Goal: Task Accomplishment & Management: Use online tool/utility

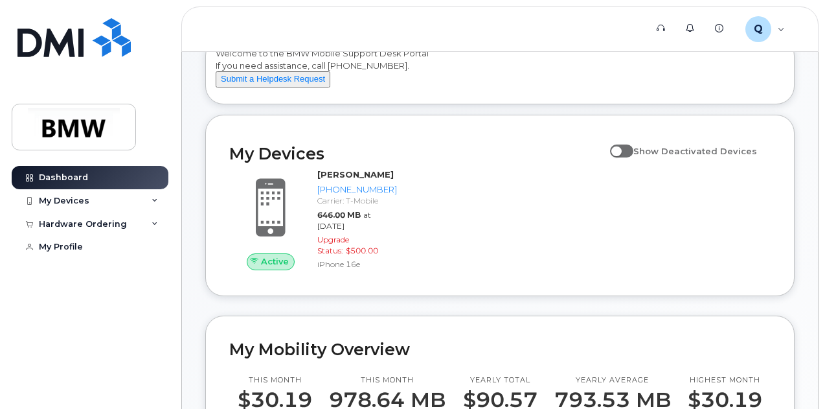
scroll to position [65, 0]
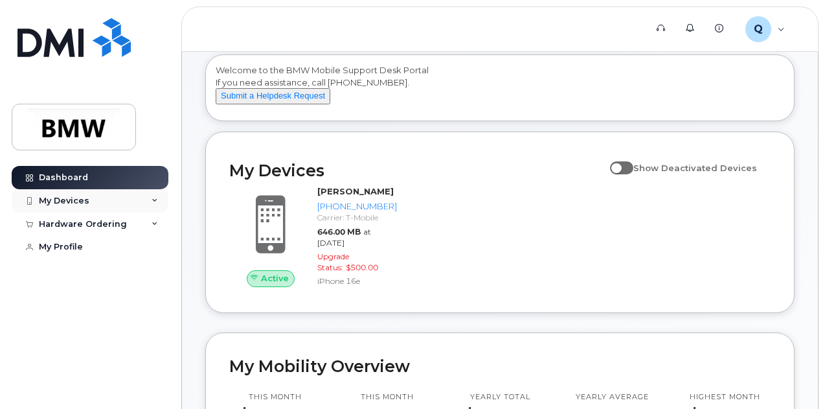
click at [145, 199] on div "My Devices" at bounding box center [90, 200] width 157 height 23
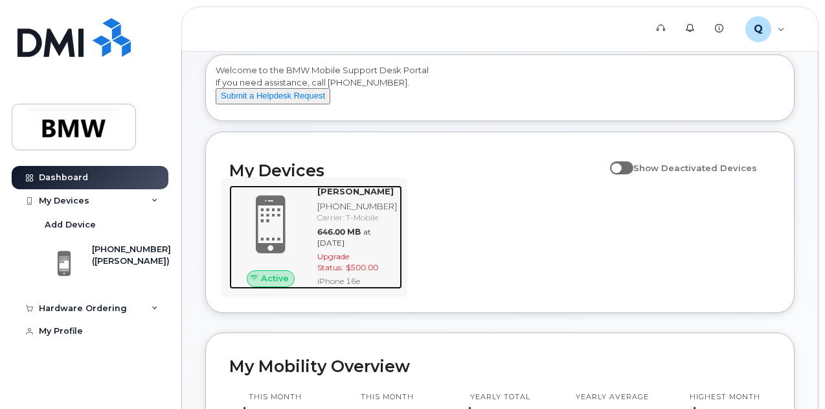
click at [313, 227] on div "[PERSON_NAME] [PHONE_NUMBER] Carrier: T-Mobile 646.00 MB at [DATE] Upgrade Stat…" at bounding box center [357, 237] width 90 height 104
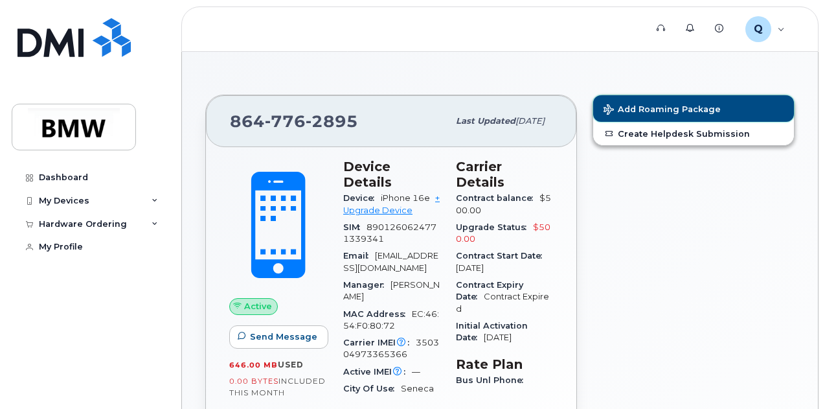
click at [668, 107] on span "Add Roaming Package" at bounding box center [661, 110] width 117 height 12
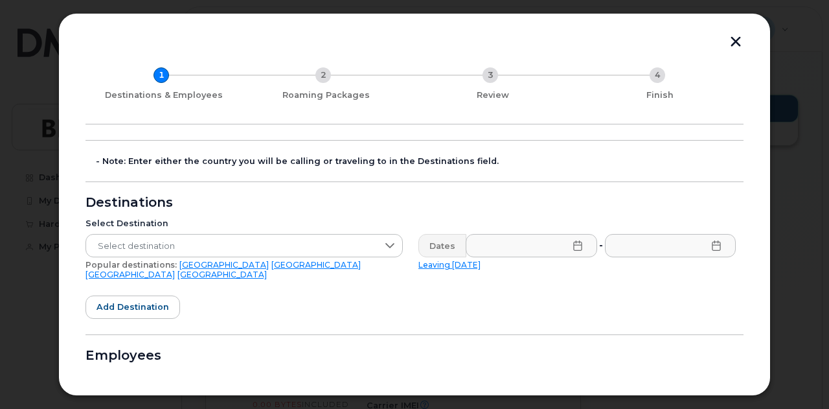
scroll to position [65, 0]
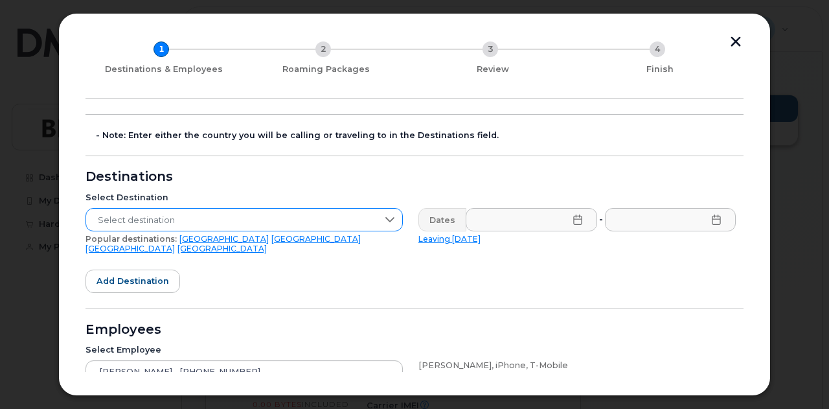
click at [367, 210] on span "Select destination" at bounding box center [231, 219] width 291 height 23
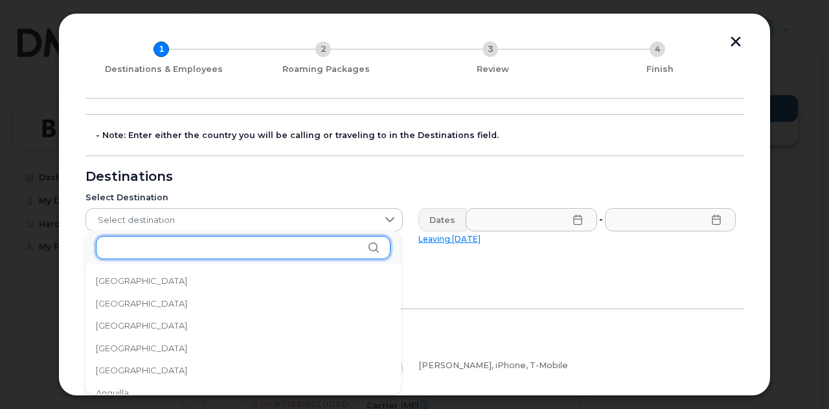
click at [319, 248] on input "text" at bounding box center [243, 247] width 295 height 23
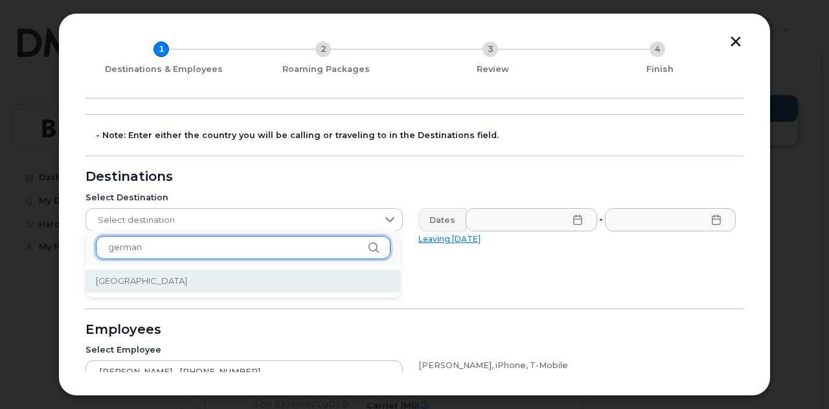
type input "german"
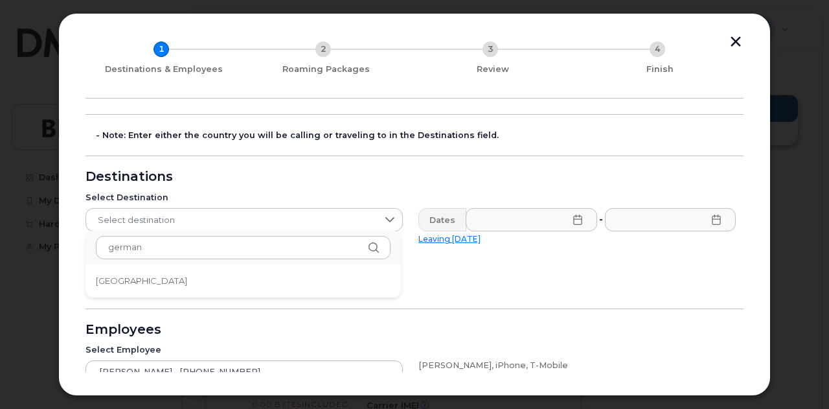
click at [113, 282] on span "[GEOGRAPHIC_DATA]" at bounding box center [141, 281] width 91 height 12
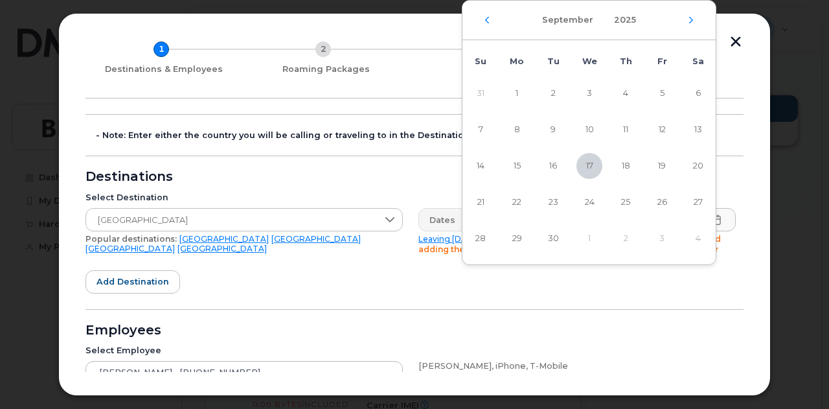
click at [691, 21] on icon "Next Month" at bounding box center [692, 20] width 4 height 6
click at [690, 20] on icon "Next Month" at bounding box center [691, 20] width 8 height 10
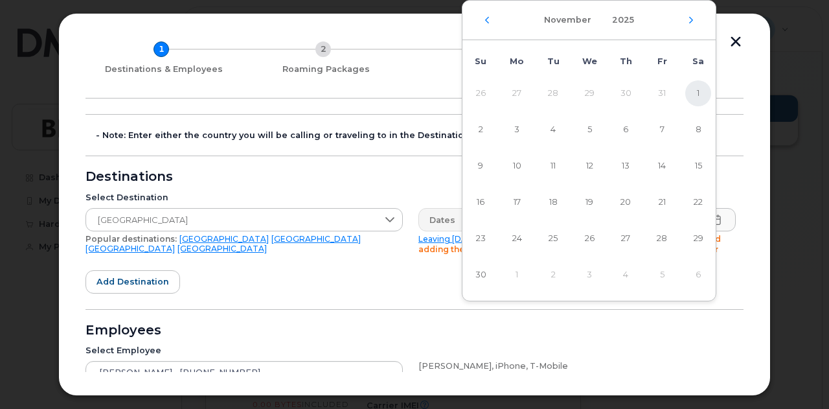
click at [699, 96] on span "1" at bounding box center [698, 93] width 26 height 26
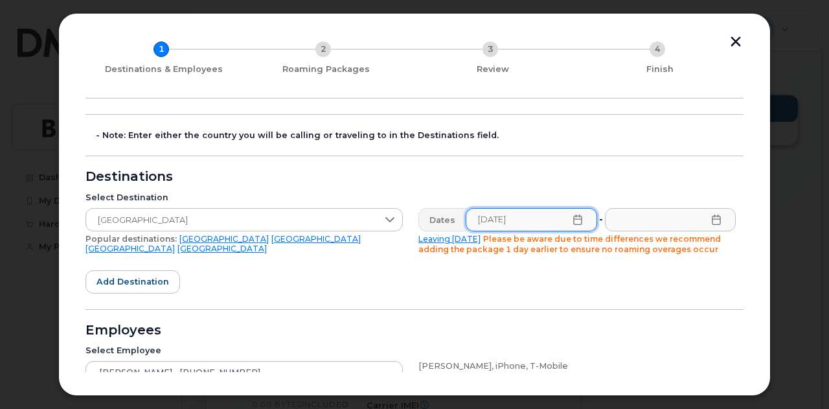
click at [579, 222] on span "[DATE]" at bounding box center [531, 219] width 131 height 23
click at [575, 218] on icon at bounding box center [577, 219] width 8 height 10
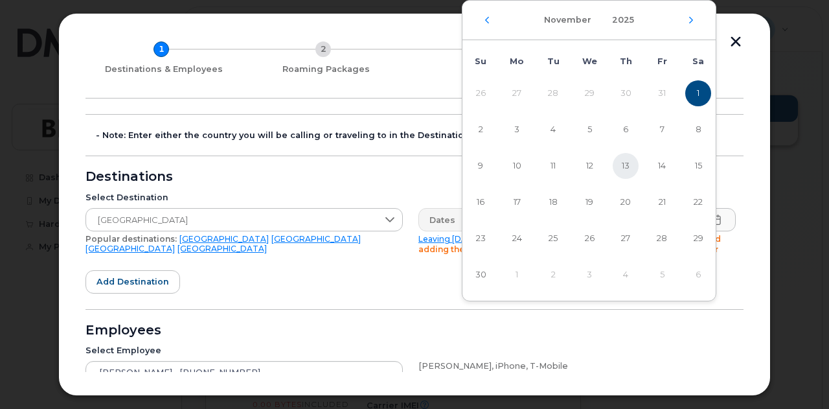
click at [630, 169] on span "13" at bounding box center [625, 166] width 26 height 26
type input "[DATE]"
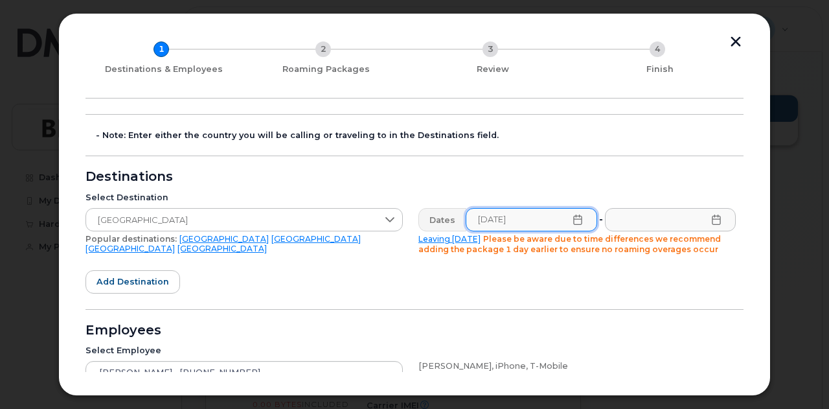
click at [711, 219] on icon at bounding box center [716, 219] width 10 height 10
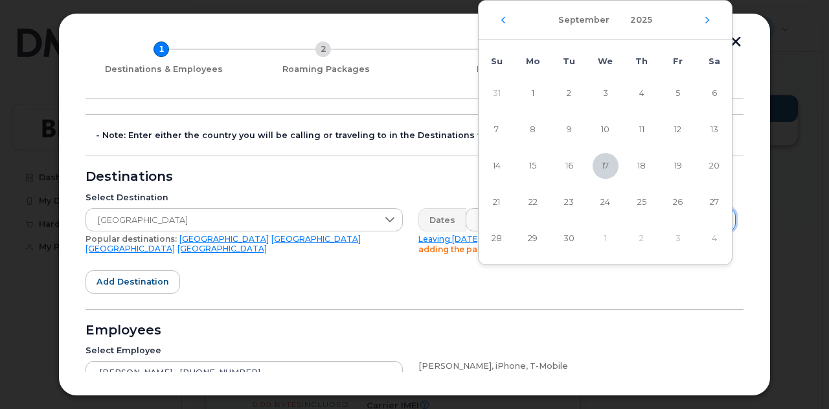
click at [712, 16] on div "[DATE]" at bounding box center [604, 20] width 253 height 39
click at [707, 19] on icon "Next Month" at bounding box center [707, 20] width 4 height 6
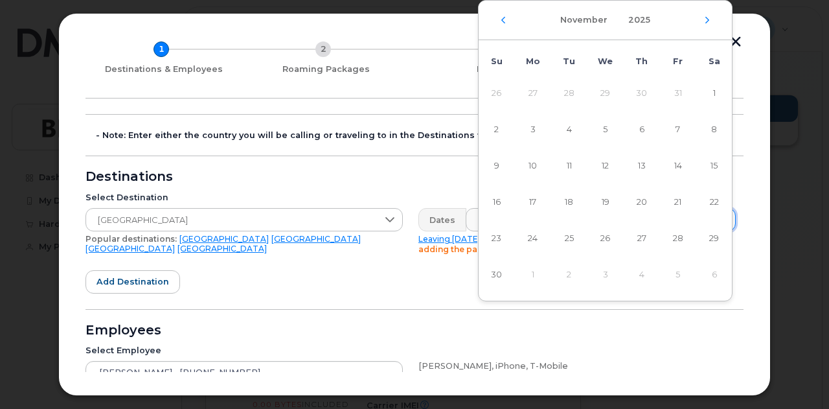
click at [707, 19] on icon "Next Month" at bounding box center [707, 20] width 4 height 6
click at [671, 93] on span "5" at bounding box center [678, 93] width 26 height 26
type input "[DATE]"
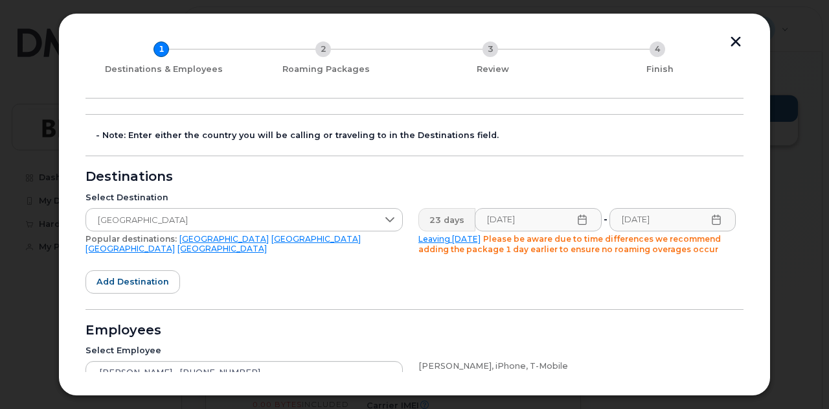
click at [660, 287] on form "- Note: Enter either the country you will be calling or traveling to in the Des…" at bounding box center [414, 303] width 658 height 379
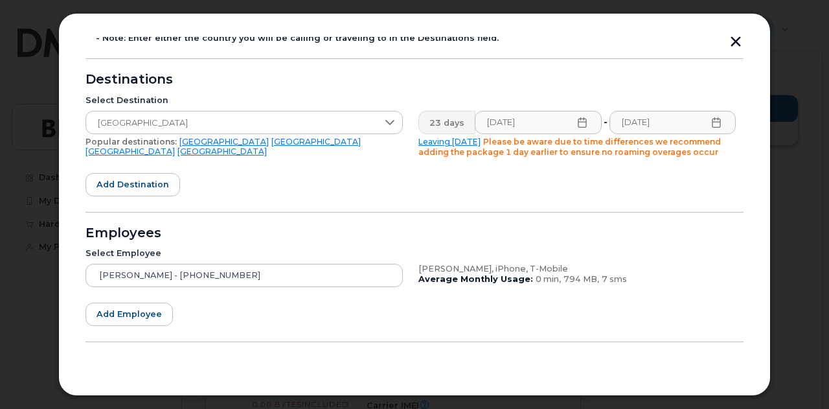
scroll to position [188, 0]
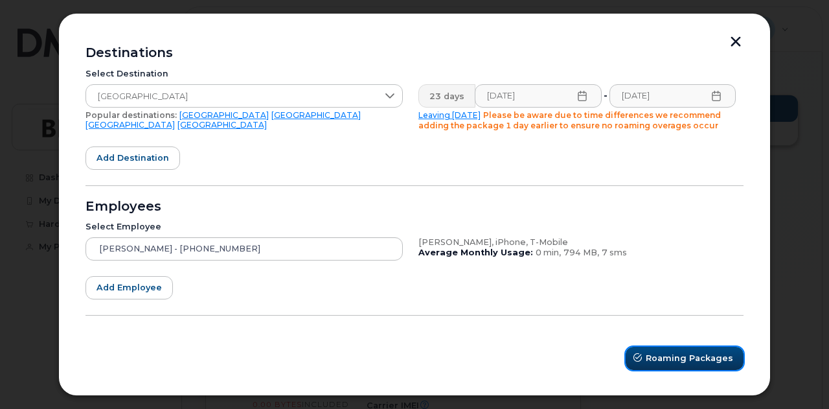
click at [668, 358] on span "Roaming Packages" at bounding box center [689, 358] width 87 height 12
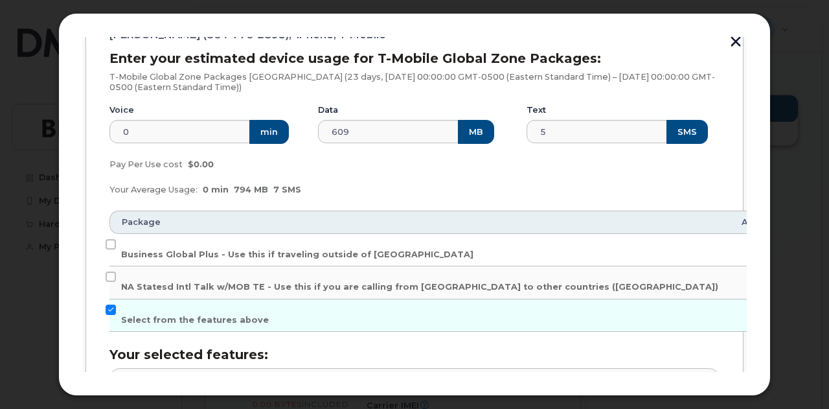
scroll to position [204, 0]
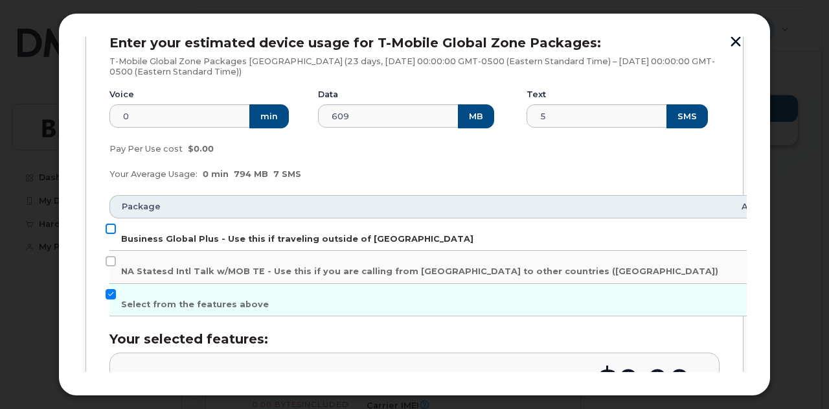
click at [113, 226] on input "Business Global Plus - Use this if traveling outside of [GEOGRAPHIC_DATA]" at bounding box center [111, 228] width 10 height 10
checkbox input "true"
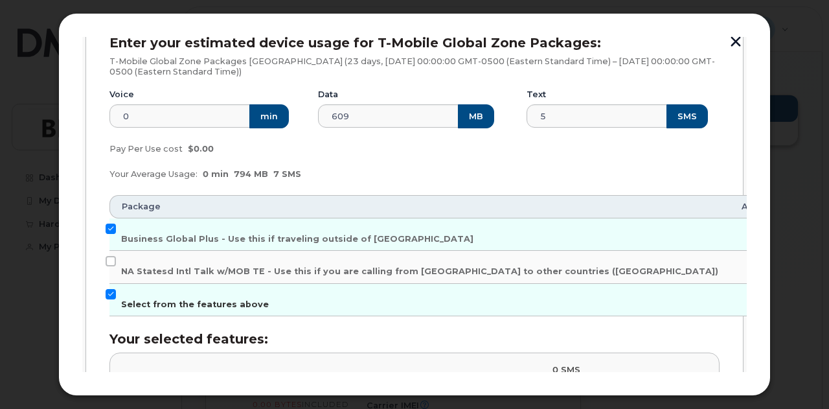
click at [109, 295] on input "Select from the features above" at bounding box center [111, 294] width 10 height 10
checkbox input "false"
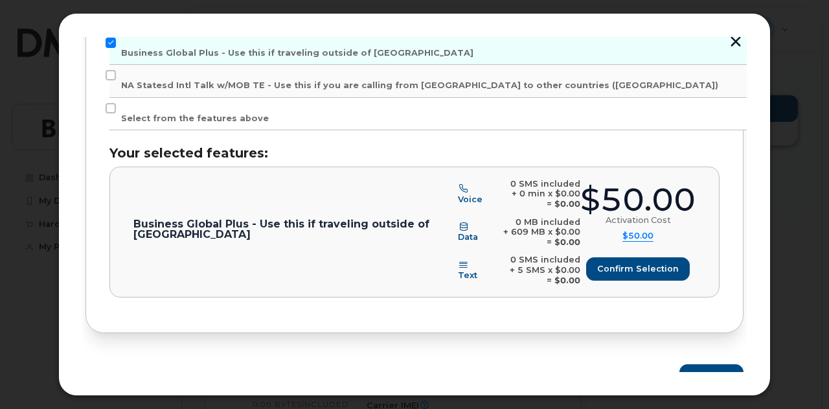
scroll to position [398, 0]
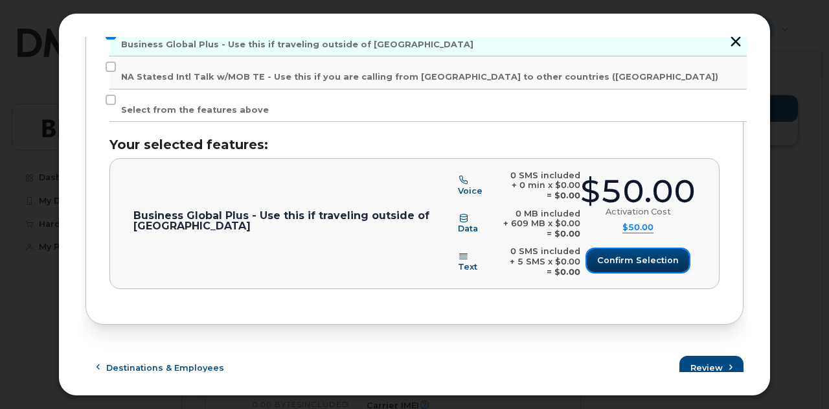
click at [640, 264] on span "Confirm selection" at bounding box center [638, 260] width 82 height 12
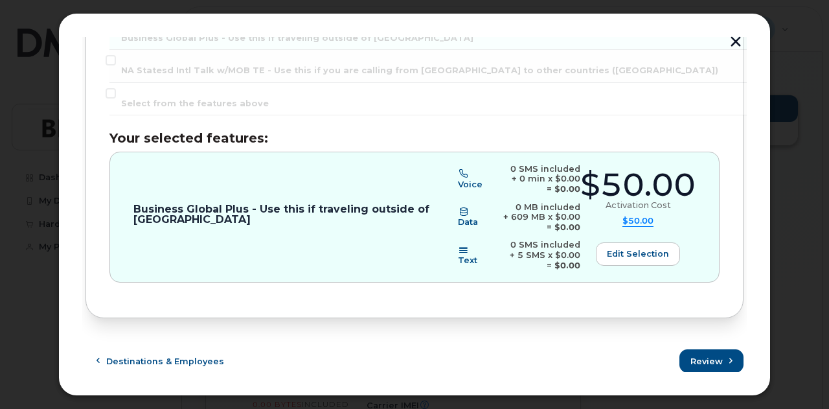
scroll to position [407, 0]
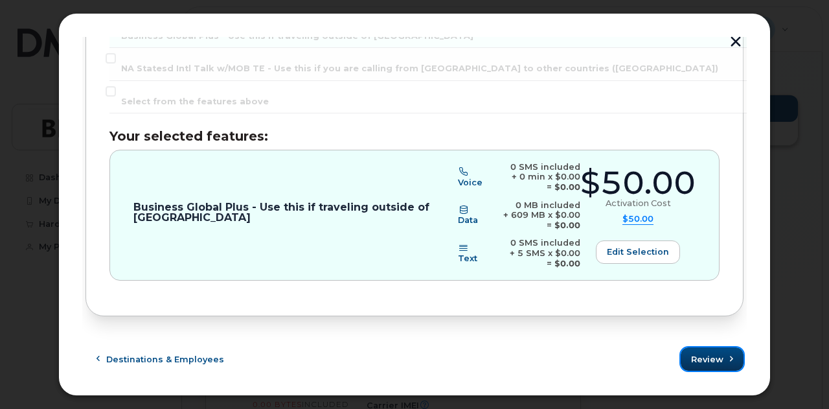
click at [702, 355] on span "Review" at bounding box center [707, 359] width 32 height 12
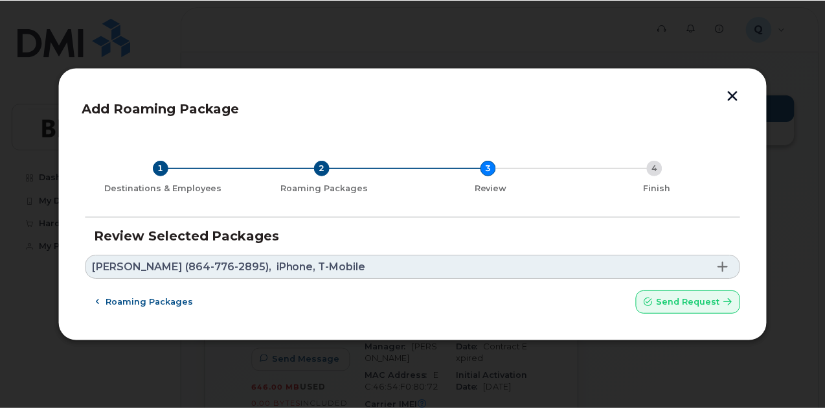
scroll to position [0, 0]
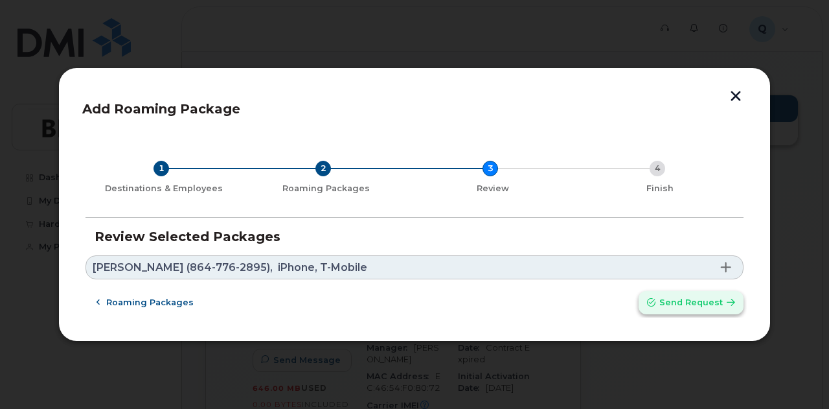
click at [691, 305] on span "Send request" at bounding box center [690, 302] width 63 height 12
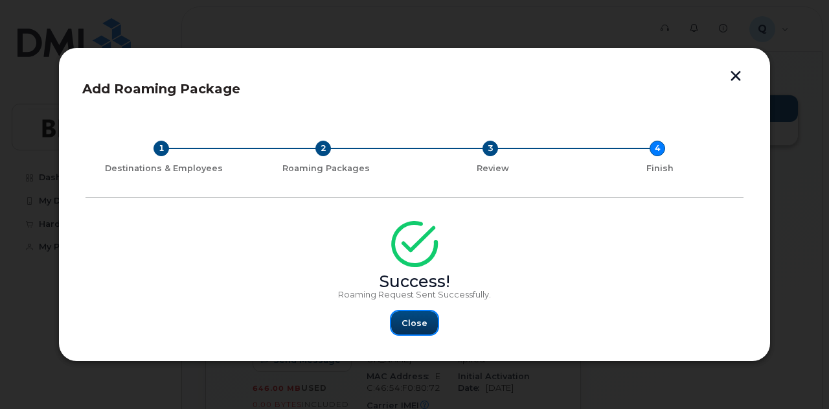
click at [429, 318] on button "Close" at bounding box center [414, 322] width 47 height 23
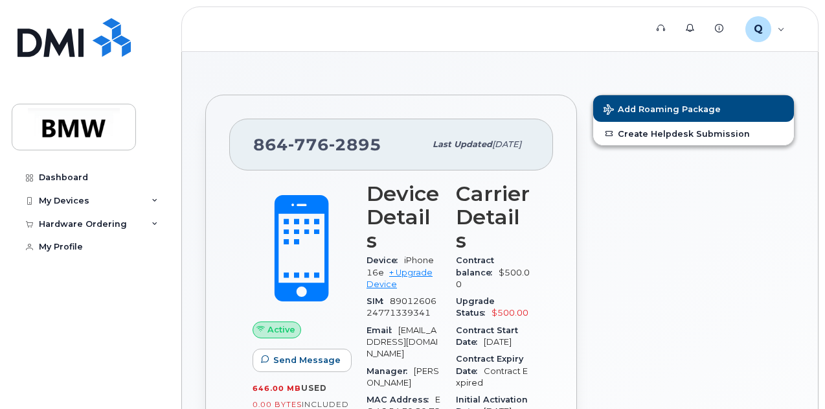
click at [672, 269] on div "Add Roaming Package Create Helpdesk Submission" at bounding box center [694, 401] width 218 height 629
click at [778, 32] on div "Q QXZ61YE Employee" at bounding box center [765, 29] width 58 height 26
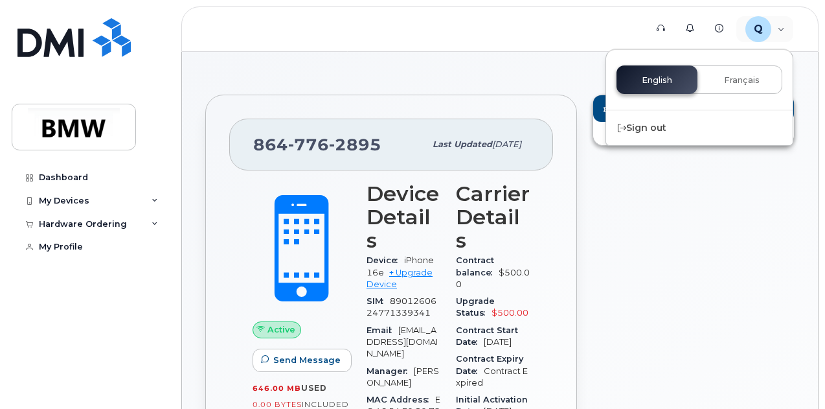
click at [710, 300] on div "Add Roaming Package Create Helpdesk Submission" at bounding box center [694, 401] width 218 height 629
